Goal: Transaction & Acquisition: Purchase product/service

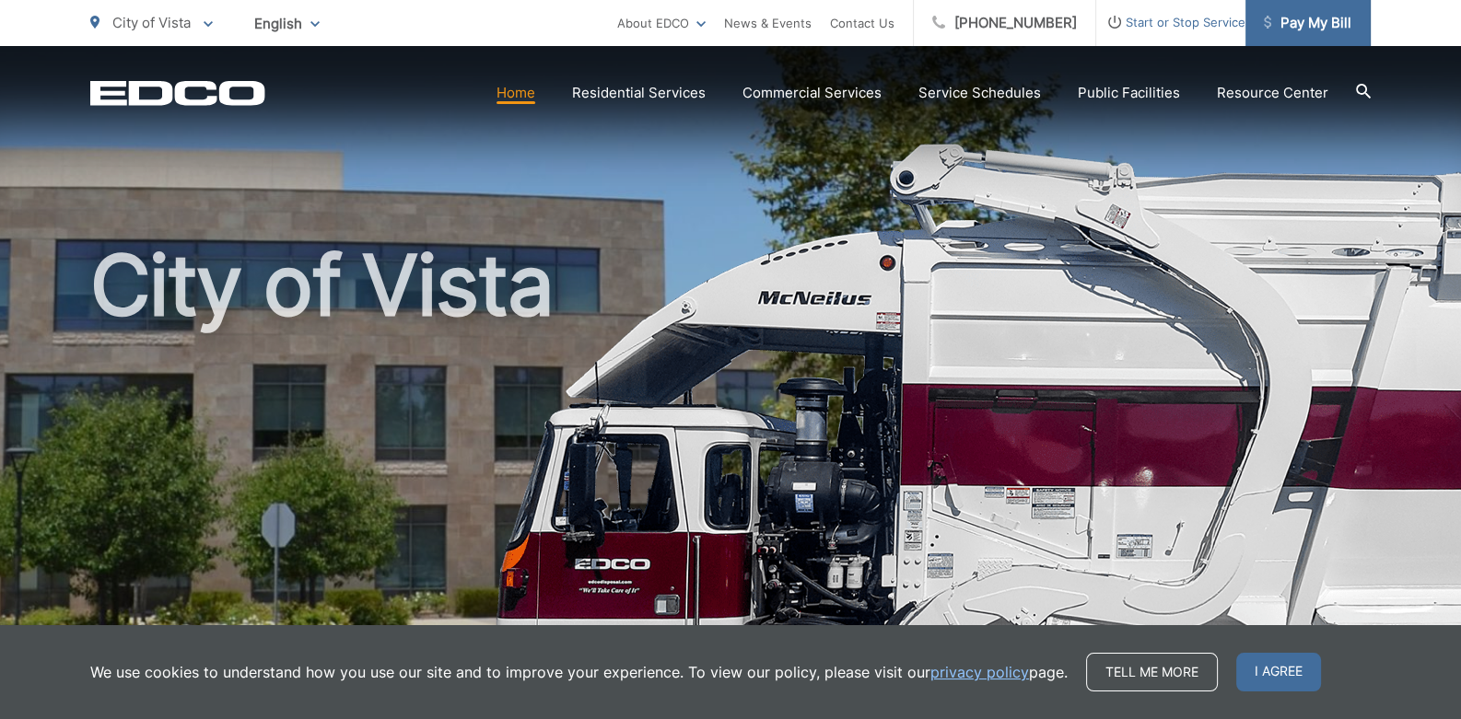
click at [1310, 27] on span "Pay My Bill" at bounding box center [1308, 23] width 88 height 22
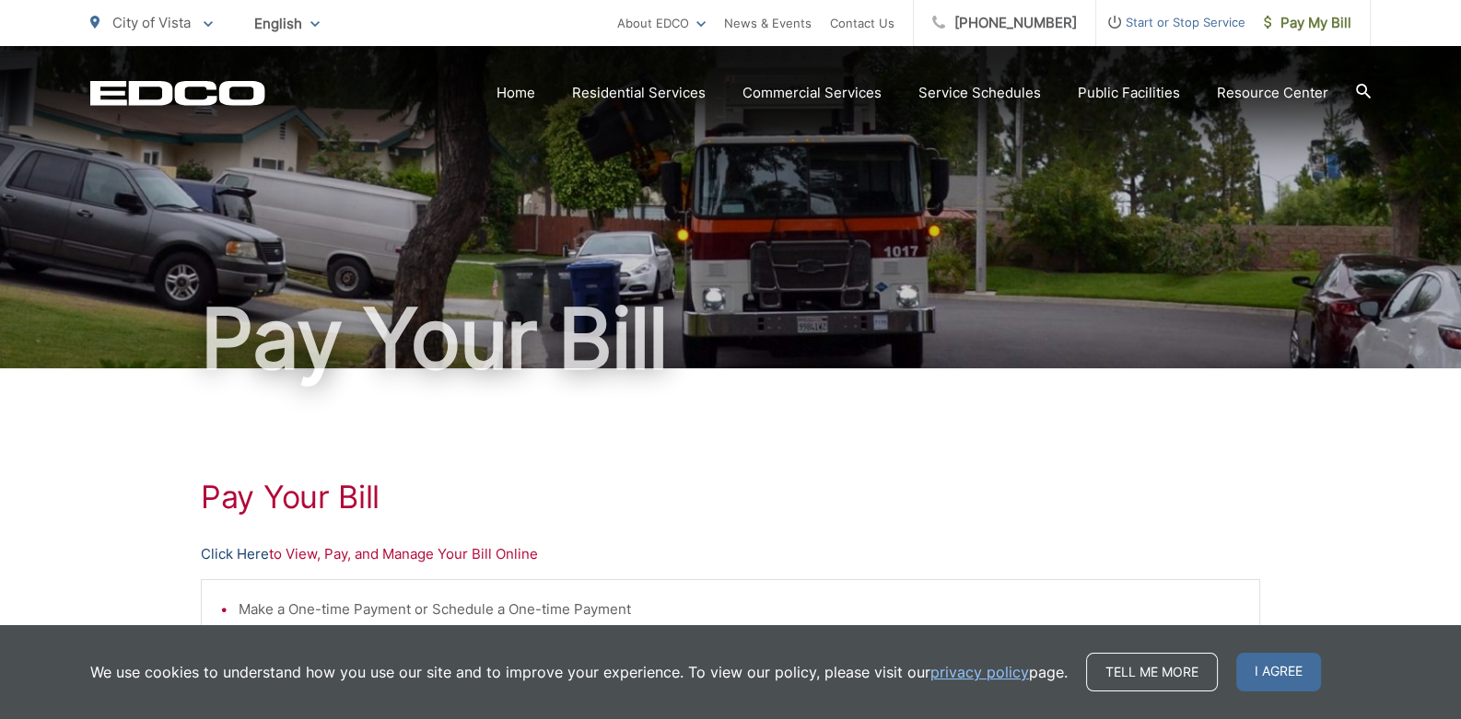
click at [257, 545] on link "Click Here" at bounding box center [235, 555] width 68 height 22
click at [1312, 21] on span "Pay My Bill" at bounding box center [1308, 23] width 88 height 22
click at [253, 556] on link "Click Here" at bounding box center [235, 555] width 68 height 22
